Goal: Information Seeking & Learning: Check status

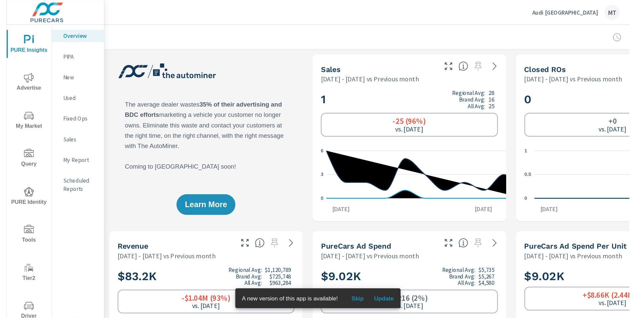
scroll to position [0, 0]
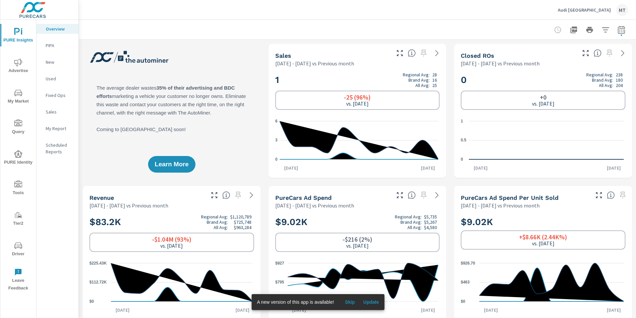
click at [494, 9] on p "Audi North Miami" at bounding box center [584, 10] width 53 height 6
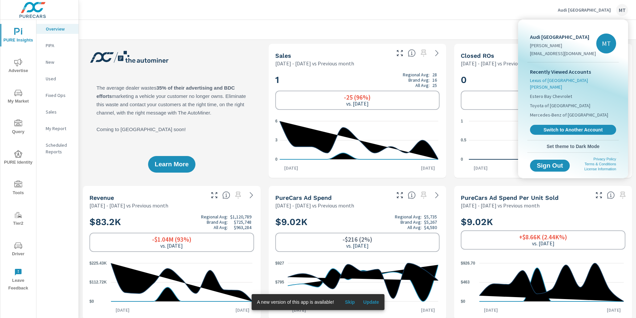
click at [494, 81] on span "Lexus of Fort Myers" at bounding box center [573, 83] width 86 height 13
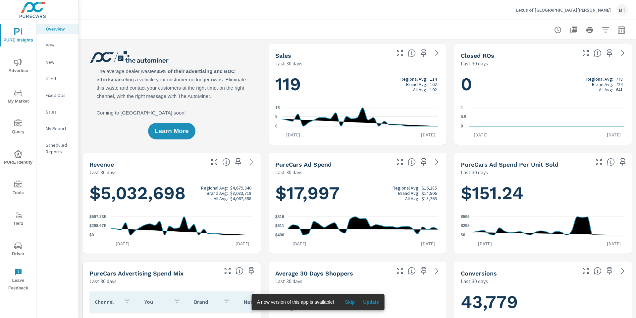
scroll to position [0, 0]
click at [21, 247] on icon "nav menu" at bounding box center [18, 245] width 8 height 6
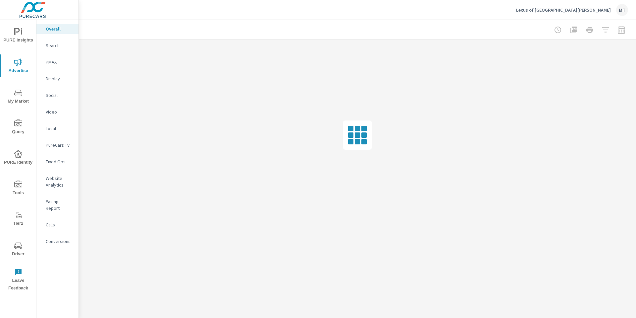
click at [53, 93] on p "Social" at bounding box center [60, 95] width 28 height 7
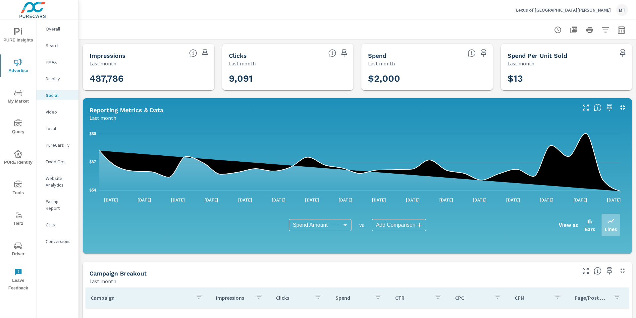
click at [583, 12] on p "Lexus of [GEOGRAPHIC_DATA][PERSON_NAME]" at bounding box center [563, 10] width 95 height 6
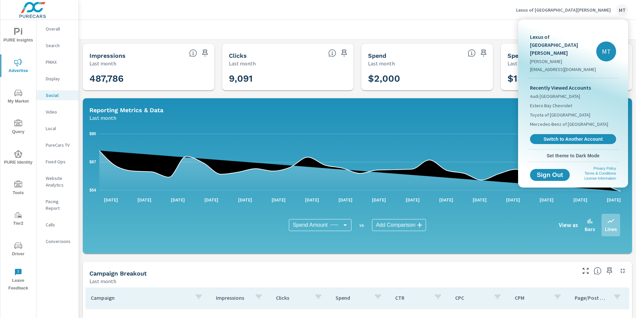
click at [562, 136] on span "Switch to Another Account" at bounding box center [573, 139] width 79 height 6
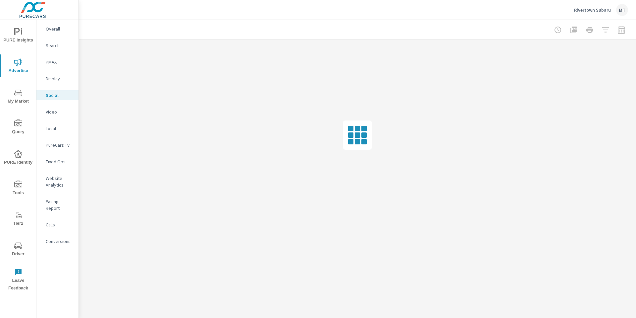
click at [20, 249] on span "Driver" at bounding box center [18, 249] width 32 height 16
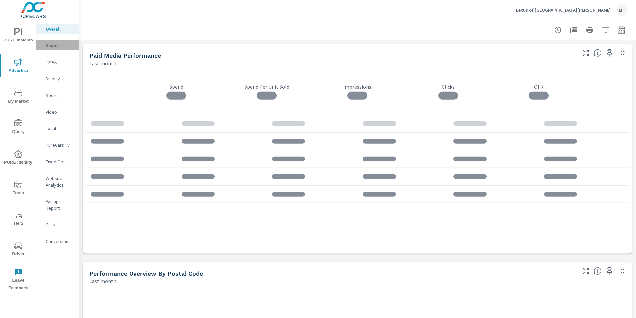
click at [57, 48] on p "Search" at bounding box center [60, 45] width 28 height 7
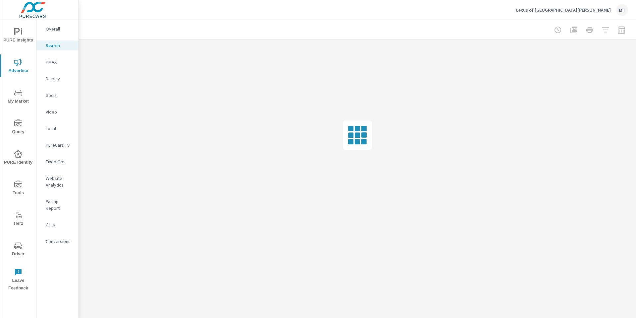
click at [56, 93] on p "Social" at bounding box center [60, 95] width 28 height 7
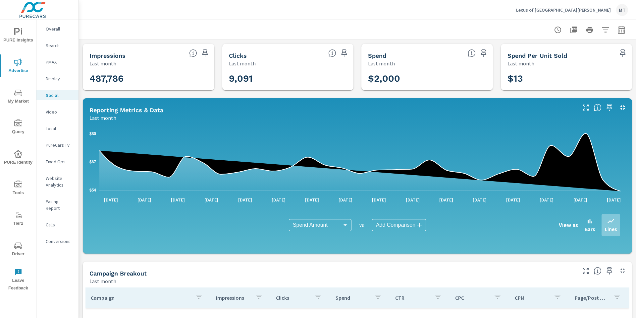
click at [618, 30] on icon "button" at bounding box center [622, 30] width 8 height 8
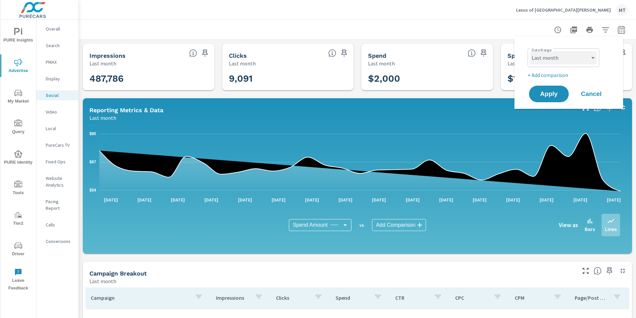
click at [557, 59] on select "Custom Yesterday Last week Last 7 days Last 14 days Last 30 days Last 45 days L…" at bounding box center [564, 57] width 66 height 13
select select "Month to date"
click at [560, 75] on p "+ Add comparison" at bounding box center [570, 75] width 85 height 8
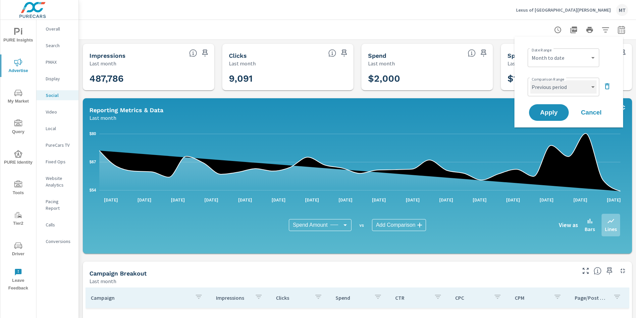
click at [559, 90] on select "Custom Previous period Previous month Previous year" at bounding box center [564, 86] width 66 height 13
select select "Previous month"
click at [560, 59] on select "Custom Yesterday Last week Last 7 days Last 14 days Last 30 days Last 45 days L…" at bounding box center [564, 57] width 66 height 13
select select "custom"
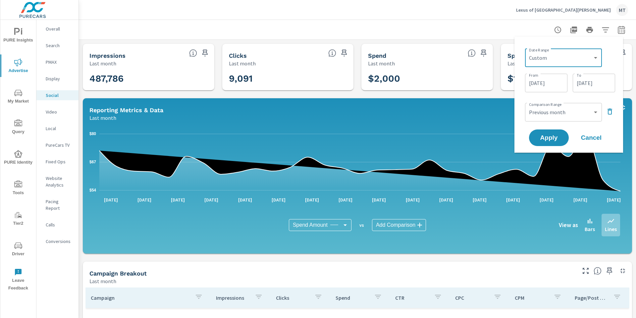
click at [587, 80] on input "08/15/2025" at bounding box center [594, 82] width 37 height 13
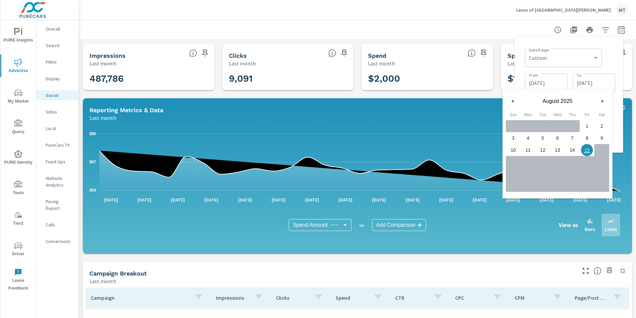
click at [577, 151] on span "14" at bounding box center [572, 150] width 15 height 9
type input "08/14/2025"
click at [616, 61] on div "Date Range Custom Yesterday Last week Last 7 days Last 14 days Last 30 days Las…" at bounding box center [569, 94] width 98 height 105
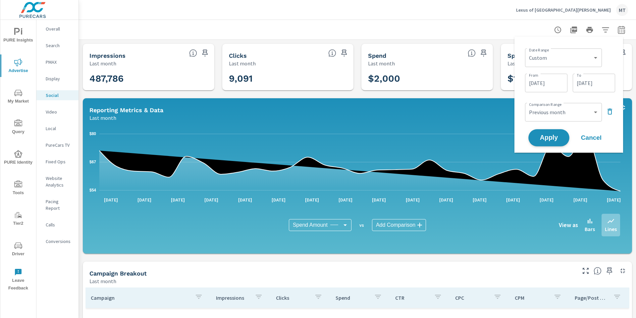
click at [556, 141] on button "Apply" at bounding box center [549, 137] width 41 height 17
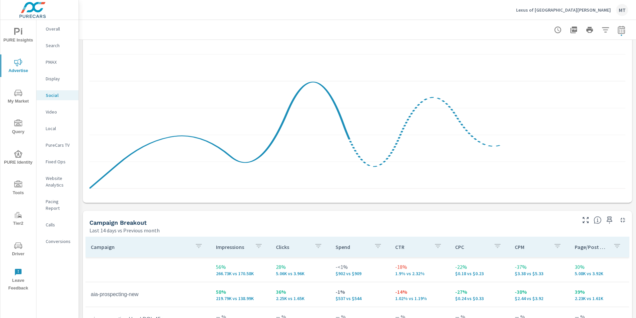
scroll to position [258, 0]
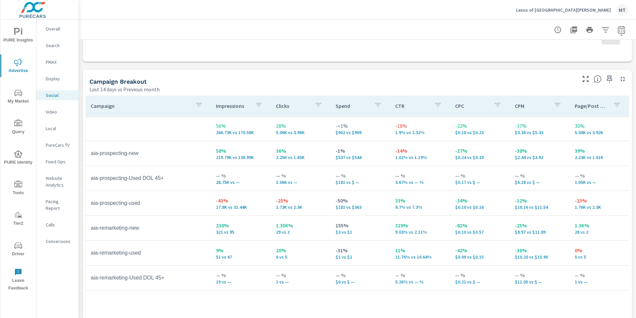
click at [577, 9] on p "Lexus of Fort Myers" at bounding box center [563, 10] width 95 height 6
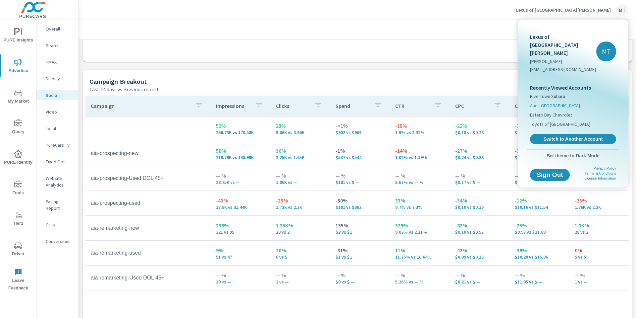
click at [554, 102] on span "Audi North Miami" at bounding box center [555, 105] width 50 height 7
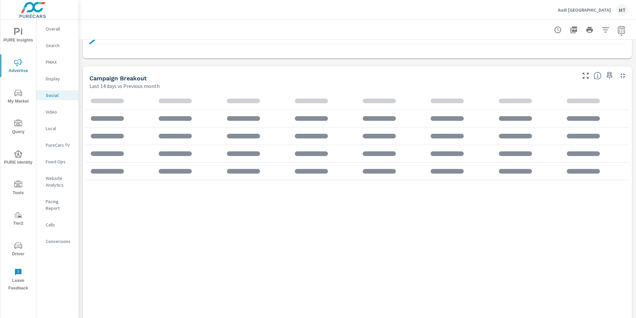
scroll to position [207, 0]
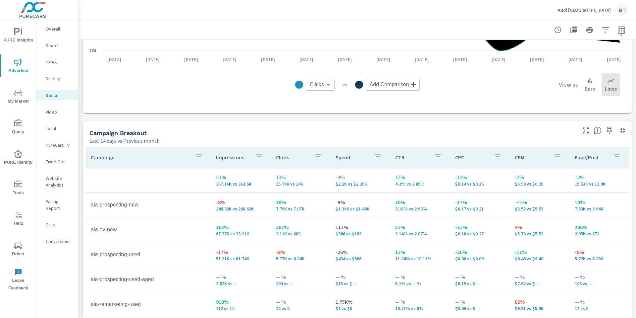
click at [584, 12] on p "Audi North Miami" at bounding box center [584, 10] width 53 height 6
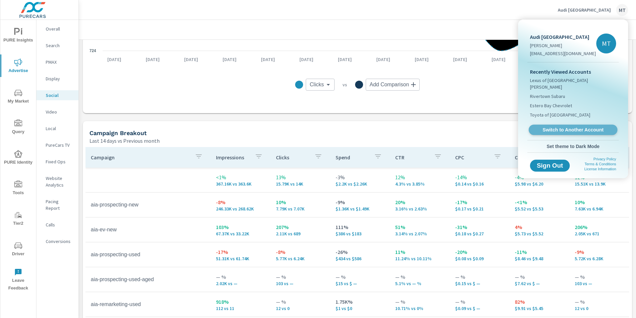
click at [578, 127] on span "Switch to Another Account" at bounding box center [573, 130] width 81 height 6
